Goal: Find specific page/section: Find specific page/section

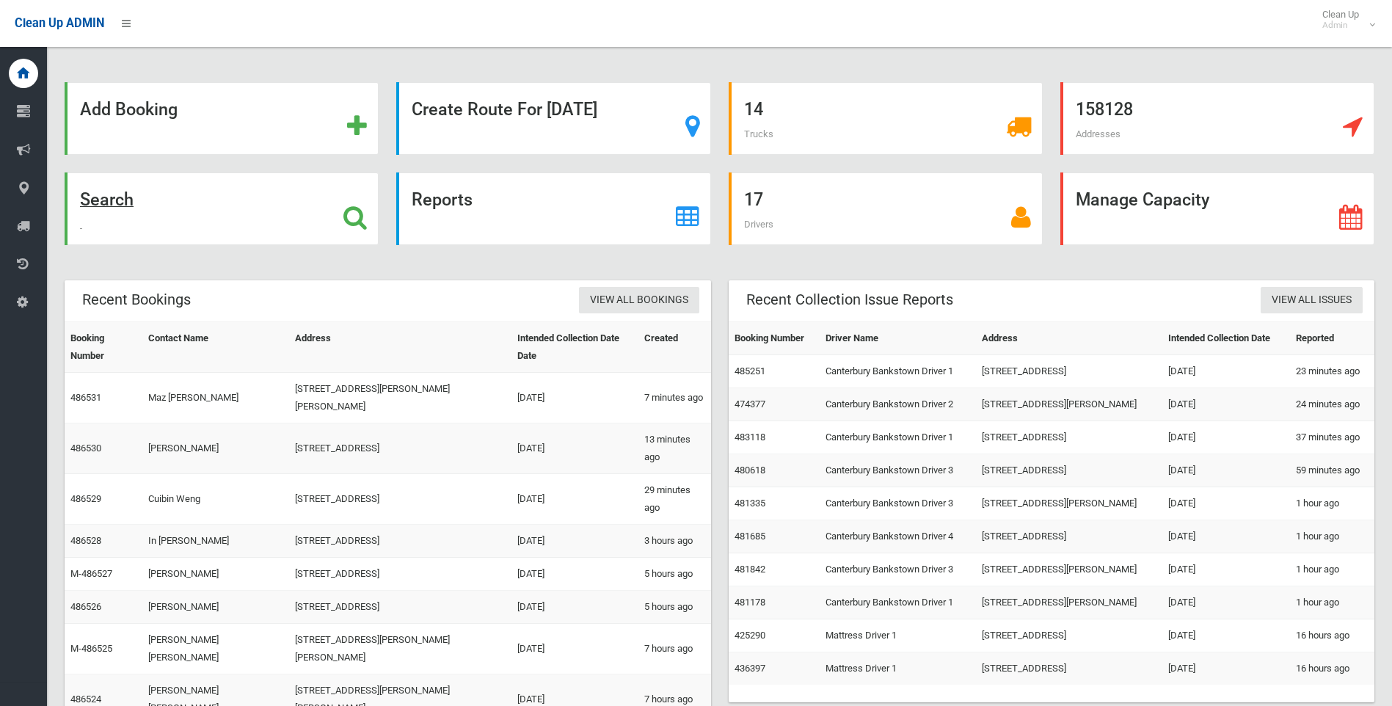
click at [122, 199] on strong "Search" at bounding box center [107, 199] width 54 height 21
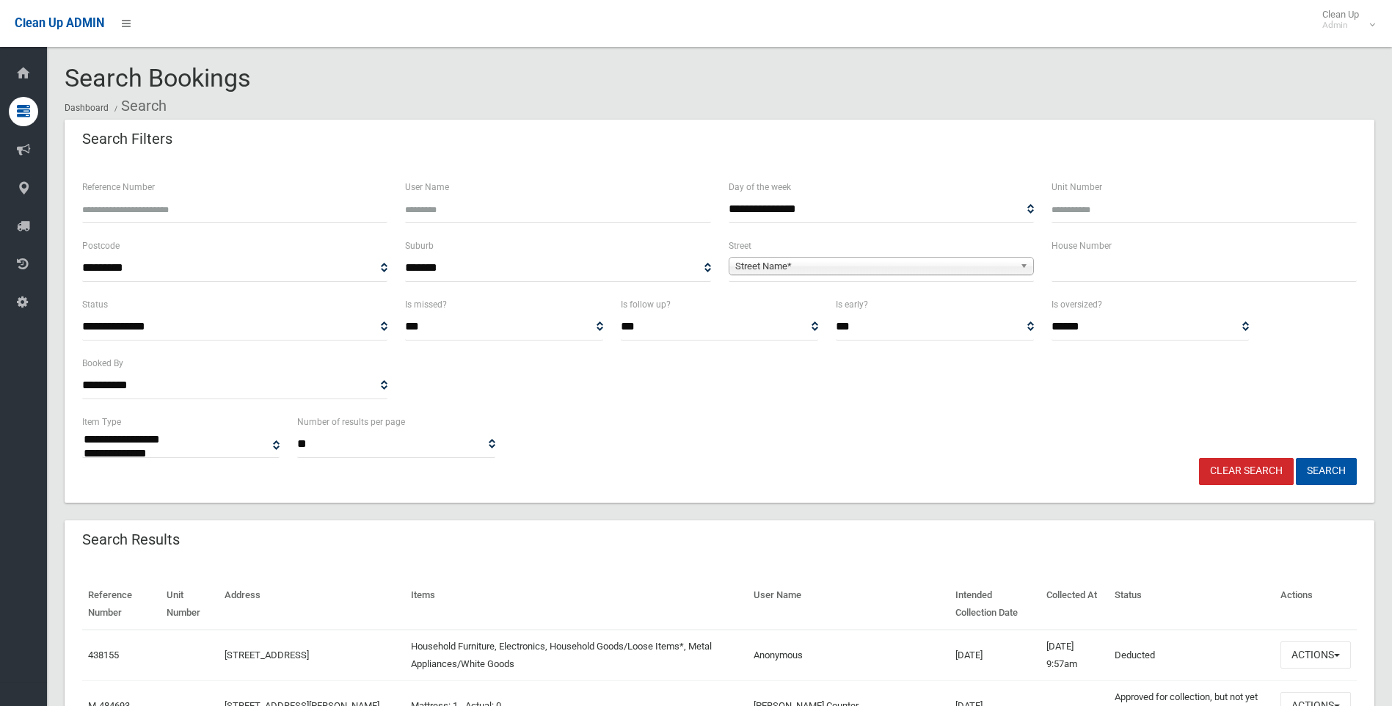
select select
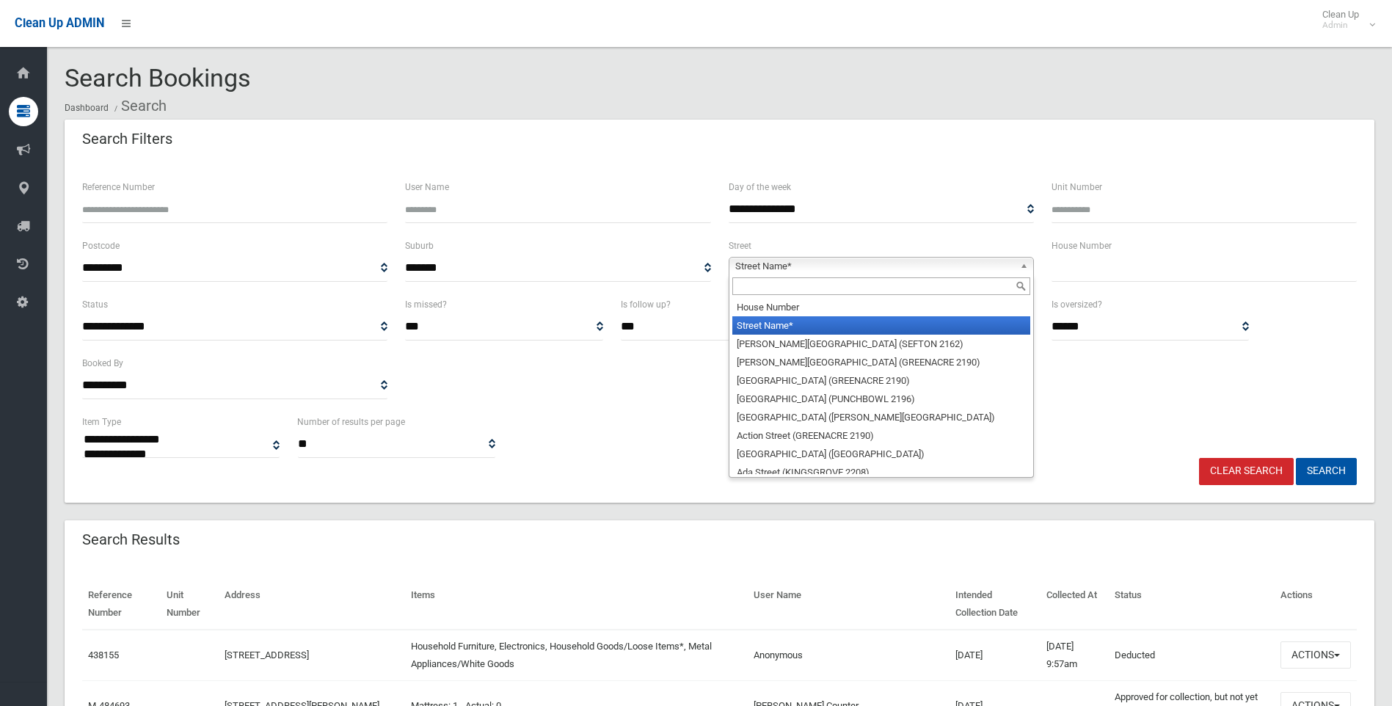
click at [806, 266] on span "Street Name*" at bounding box center [874, 267] width 279 height 18
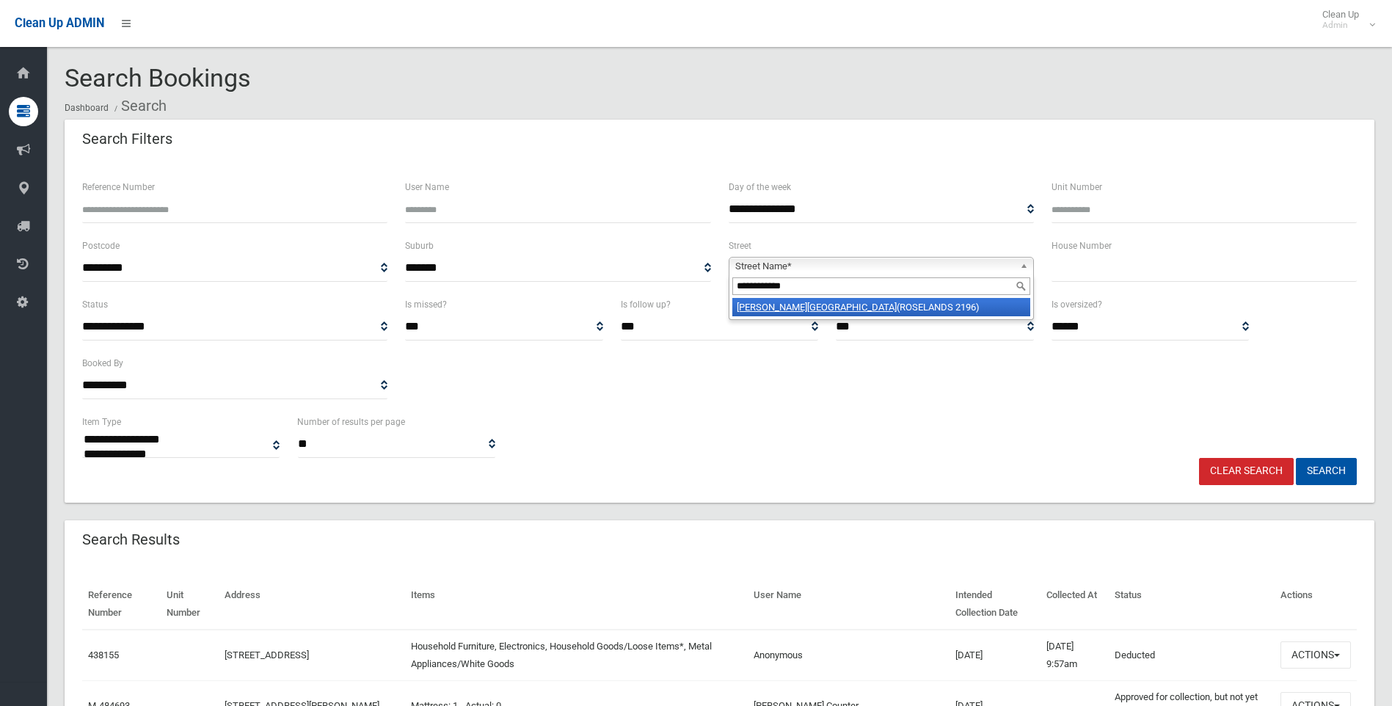
type input "**********"
click at [823, 305] on li "[PERSON_NAME][GEOGRAPHIC_DATA] (ROSELANDS 2196)" at bounding box center [881, 307] width 298 height 18
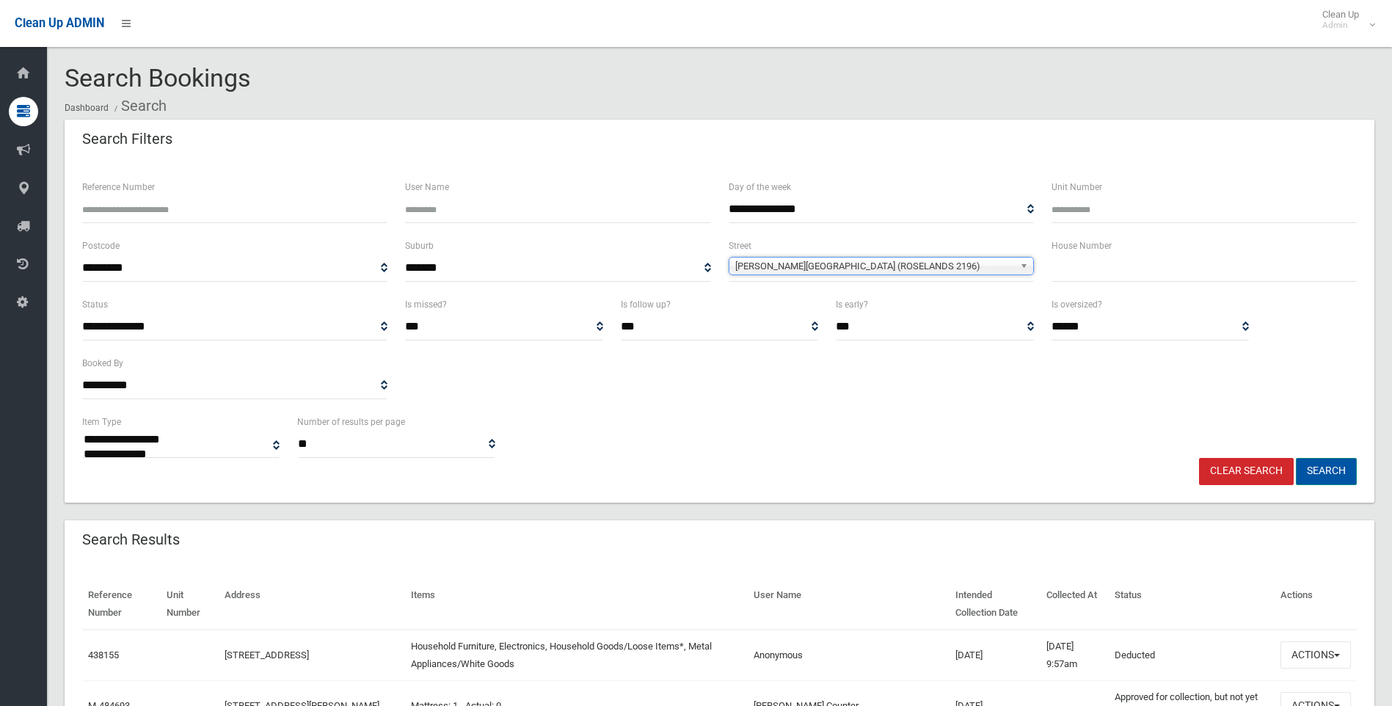
click at [1335, 468] on button "Search" at bounding box center [1326, 471] width 61 height 27
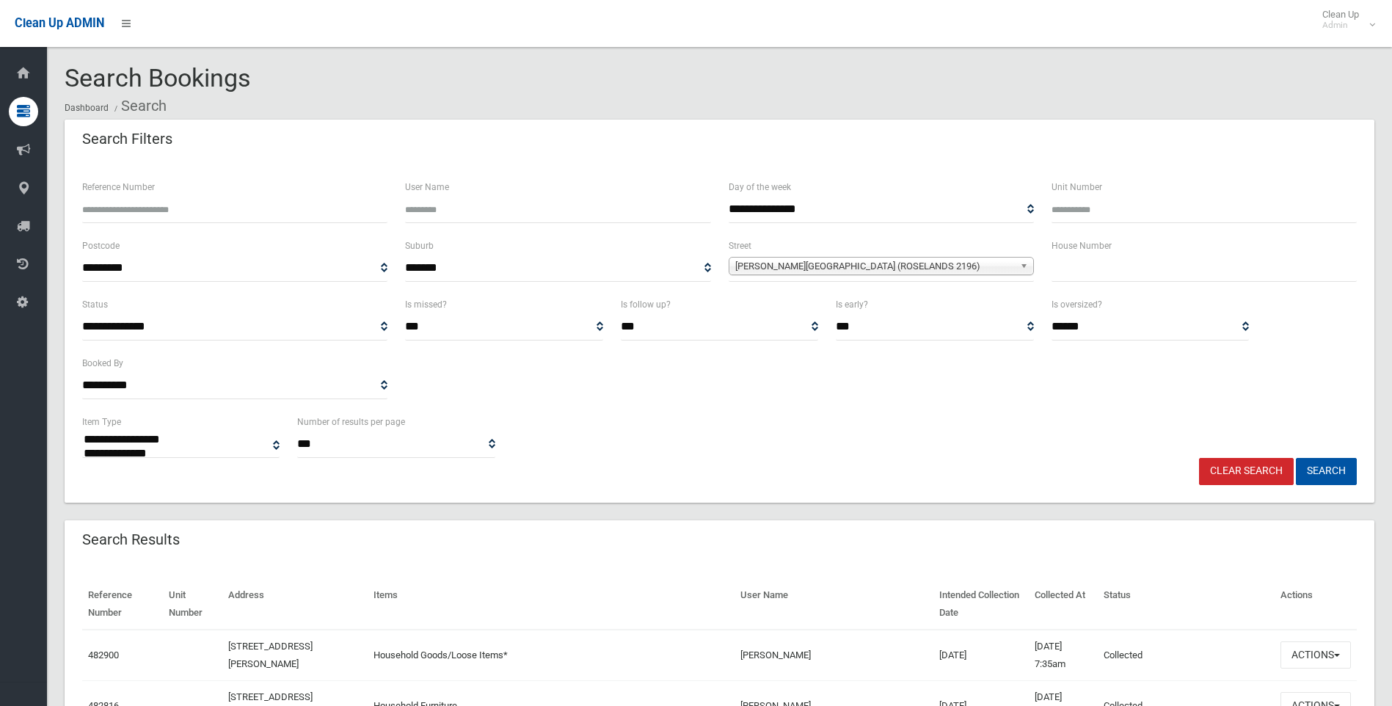
select select
click at [1239, 470] on link "Clear Search" at bounding box center [1246, 471] width 95 height 27
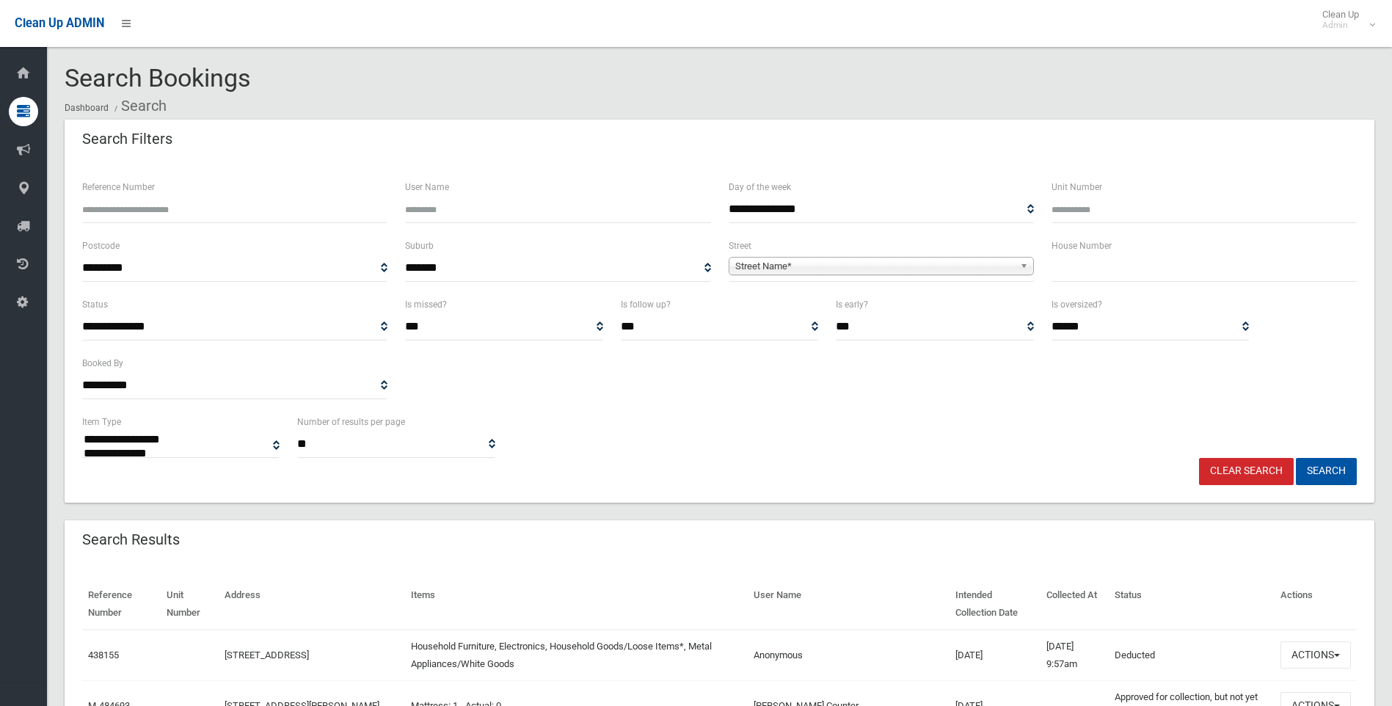
select select
